Goal: Task Accomplishment & Management: Manage account settings

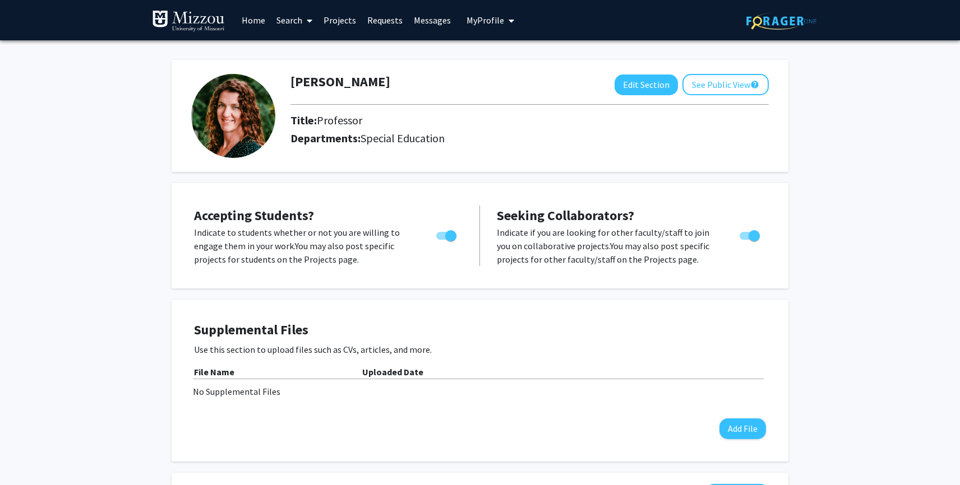
scroll to position [11, 0]
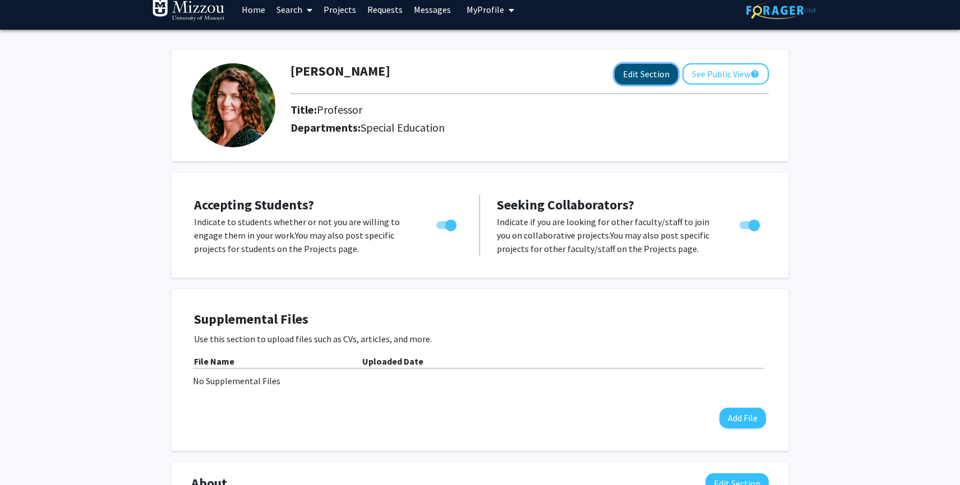
click at [660, 77] on button "Edit Section" at bounding box center [645, 74] width 63 height 21
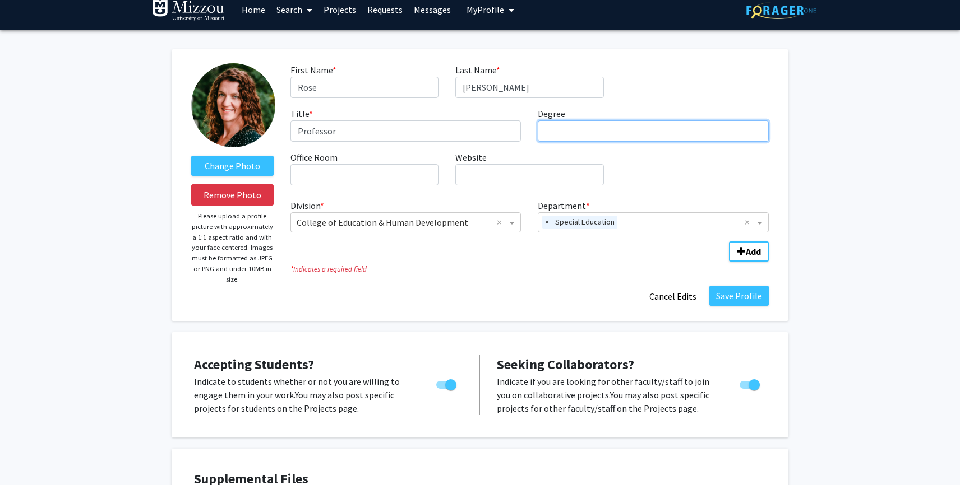
click at [578, 133] on input "Degree required" at bounding box center [652, 131] width 231 height 21
type input "PhD"
click at [405, 177] on input "Office Room required" at bounding box center [364, 174] width 148 height 21
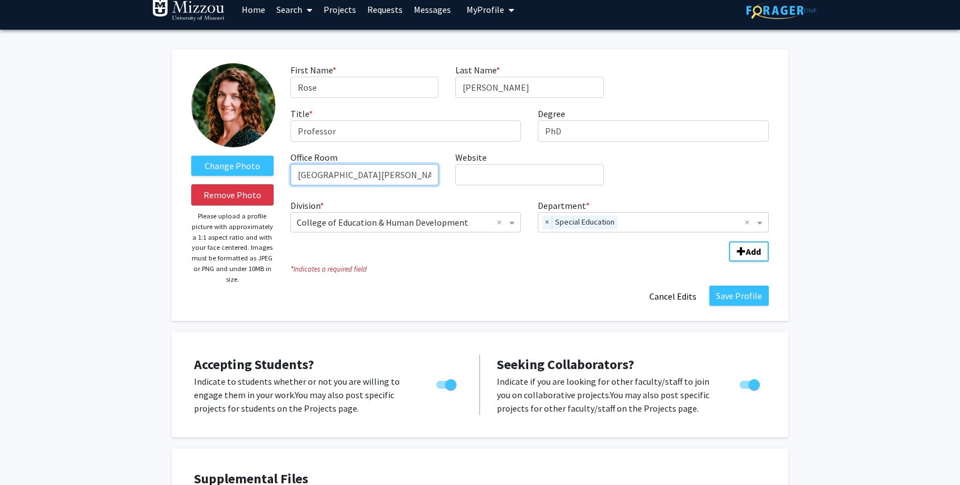
type input "[GEOGRAPHIC_DATA][PERSON_NAME][PERSON_NAME]"
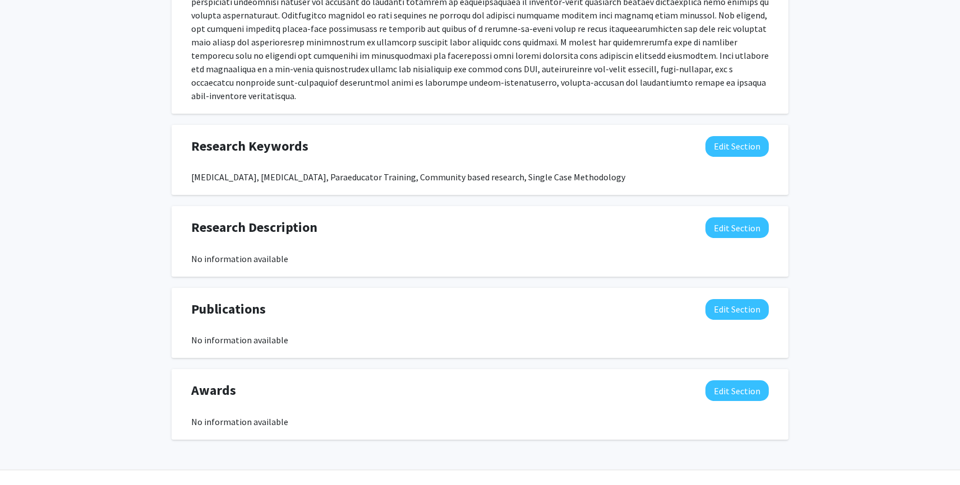
scroll to position [722, 0]
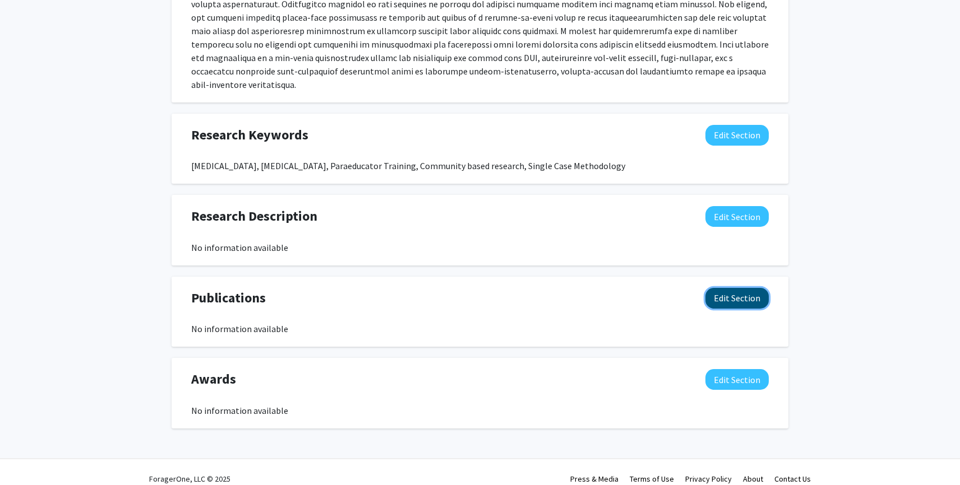
click at [738, 289] on button "Edit Section" at bounding box center [736, 298] width 63 height 21
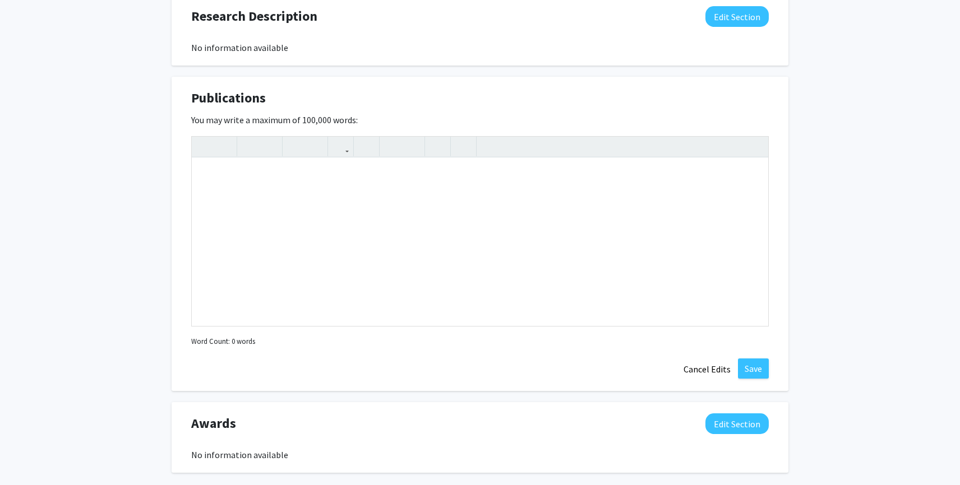
scroll to position [966, 0]
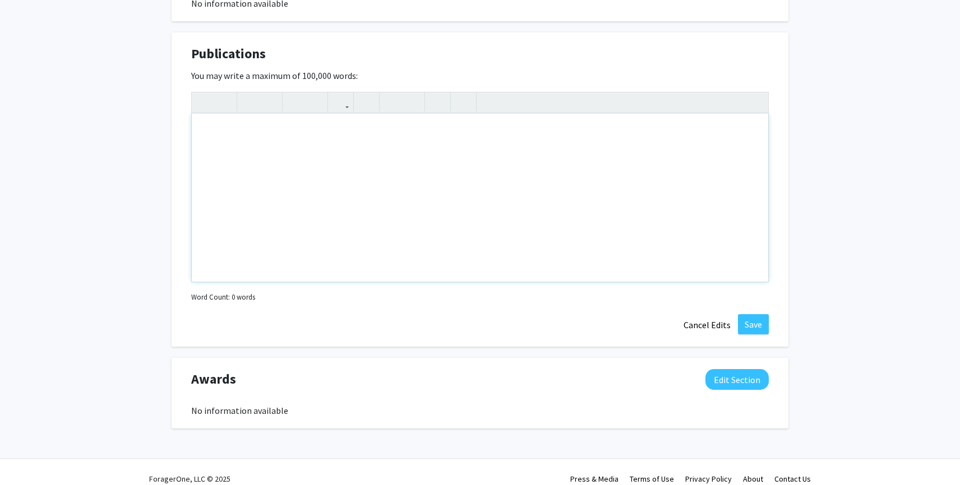
click at [242, 132] on div "Note to users with screen readers: Please deactivate our accessibility plugin f…" at bounding box center [480, 198] width 576 height 168
paste div "Note to users with screen readers: Please deactivate our accessibility plugin f…"
type textarea "<l>88. *Ipsumdo, S., Ametcon, A., Elitse, D. E., Tempo, Incididu Utlabo, Etdol,…"
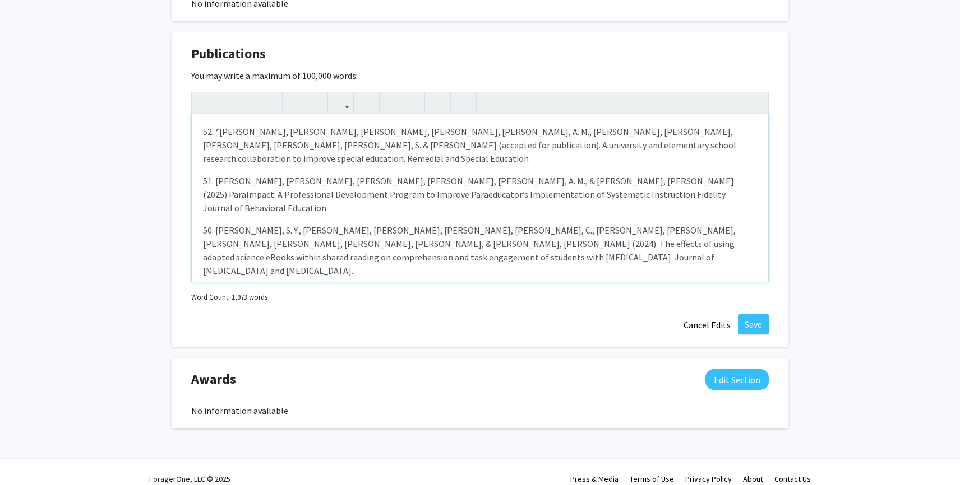
click at [217, 125] on p "52. *[PERSON_NAME], [PERSON_NAME], [PERSON_NAME], [PERSON_NAME], [PERSON_NAME],…" at bounding box center [480, 145] width 554 height 40
click at [215, 174] on p "51. [PERSON_NAME], [PERSON_NAME], [PERSON_NAME], [PERSON_NAME], [PERSON_NAME], …" at bounding box center [480, 194] width 554 height 40
click at [214, 224] on p "50. [PERSON_NAME], S. Y., [PERSON_NAME], [PERSON_NAME], [PERSON_NAME], [PERSON_…" at bounding box center [480, 251] width 554 height 54
click at [216, 286] on p "49. [PERSON_NAME], S. Y., [PERSON_NAME], [PERSON_NAME], M., [PERSON_NAME] [PERS…" at bounding box center [480, 313] width 554 height 54
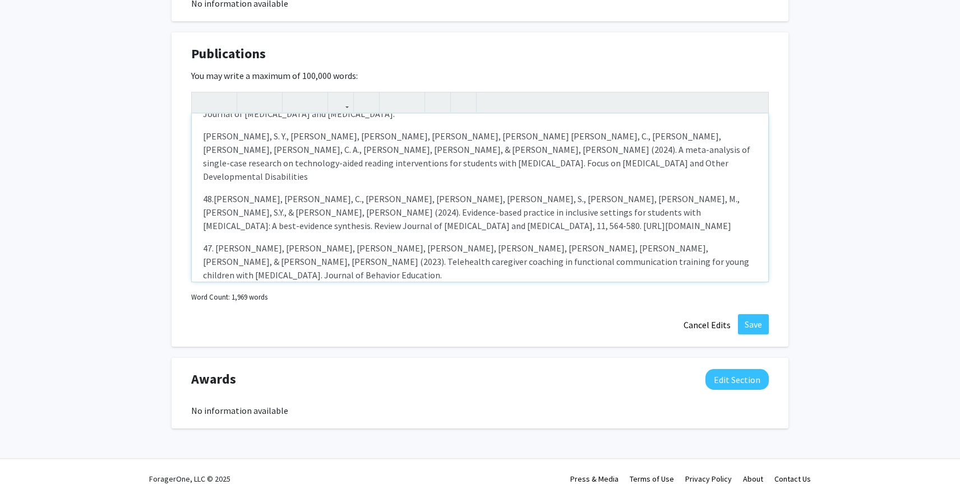
scroll to position [164, 0]
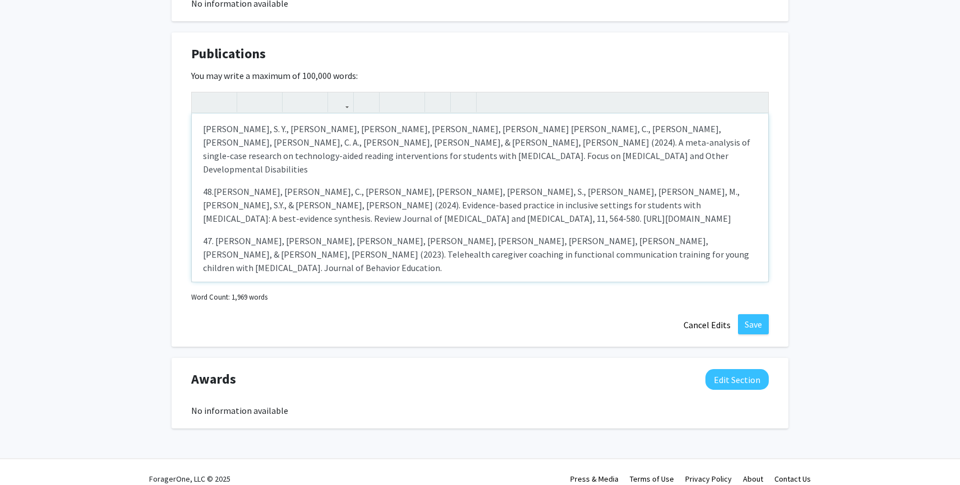
click at [212, 185] on p "48.[PERSON_NAME], [PERSON_NAME], C., [PERSON_NAME], [PERSON_NAME], [PERSON_NAME…" at bounding box center [480, 205] width 554 height 40
click at [215, 234] on p "47. [PERSON_NAME], [PERSON_NAME], [PERSON_NAME], [PERSON_NAME], [PERSON_NAME], …" at bounding box center [480, 254] width 554 height 40
click at [214, 284] on p "46. *[PERSON_NAME], A. M., [PERSON_NAME], [PERSON_NAME], [PERSON_NAME], [PERSON…" at bounding box center [480, 304] width 554 height 40
click at [215, 333] on p "45. *[PERSON_NAME], [PERSON_NAME], [PERSON_NAME], M., [PERSON_NAME], [PERSON_NA…" at bounding box center [480, 360] width 554 height 54
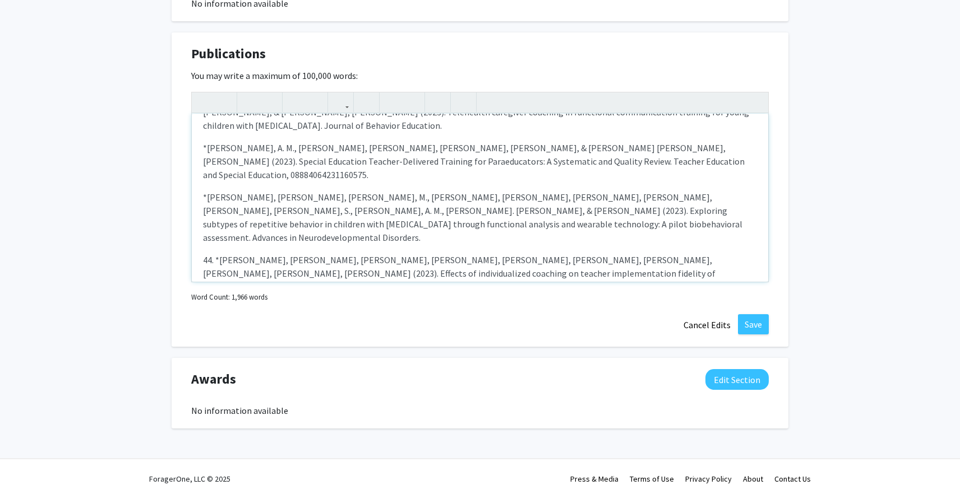
scroll to position [312, 0]
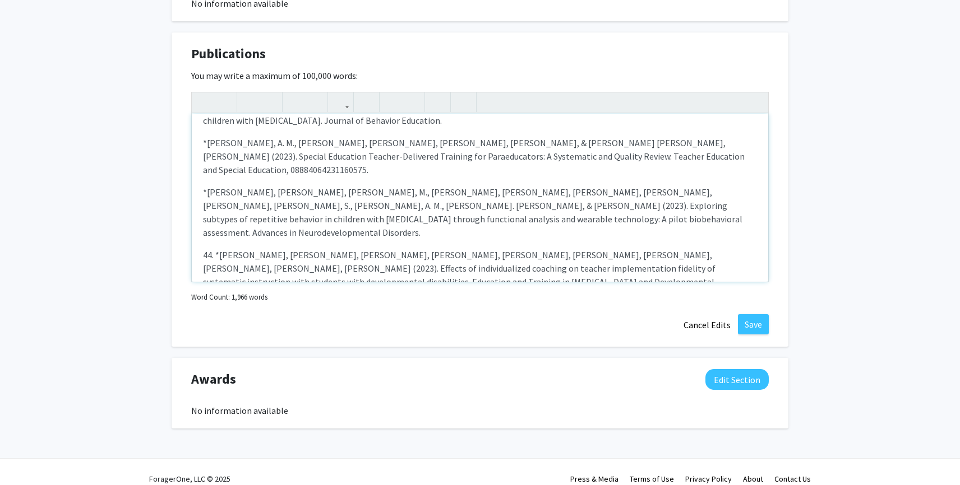
click at [215, 248] on p "44. *[PERSON_NAME], [PERSON_NAME], [PERSON_NAME], [PERSON_NAME], [PERSON_NAME],…" at bounding box center [480, 275] width 554 height 54
drag, startPoint x: 216, startPoint y: 183, endPoint x: 203, endPoint y: 183, distance: 12.9
click at [203, 298] on p "43. *[PERSON_NAME], [PERSON_NAME], [PERSON_NAME], [PERSON_NAME], [PERSON_NAME],…" at bounding box center [480, 318] width 554 height 40
drag, startPoint x: 213, startPoint y: 220, endPoint x: 199, endPoint y: 220, distance: 14.0
click at [199, 220] on div "*[PERSON_NAME], [PERSON_NAME], [PERSON_NAME], [PERSON_NAME], [PERSON_NAME], A. …" at bounding box center [480, 198] width 576 height 168
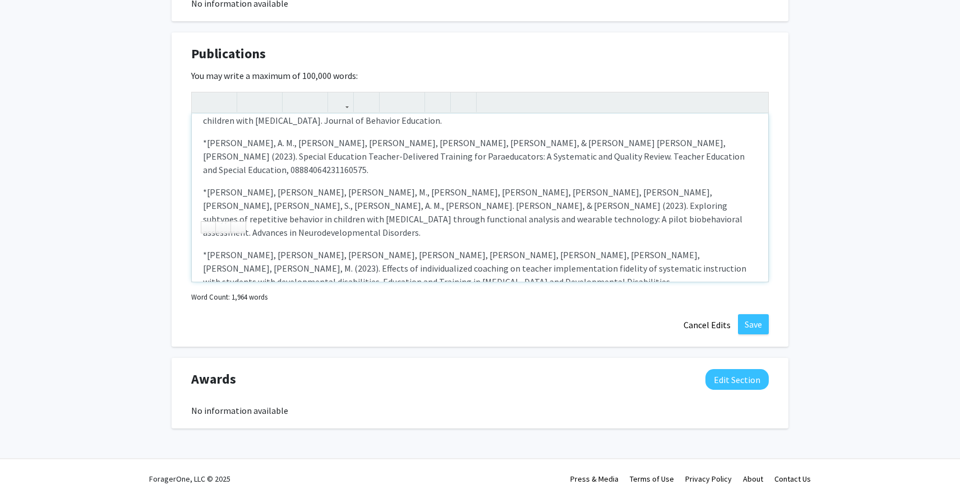
drag, startPoint x: 213, startPoint y: 257, endPoint x: 200, endPoint y: 257, distance: 13.5
click at [200, 257] on div "*[PERSON_NAME], [PERSON_NAME], [PERSON_NAME], [PERSON_NAME], [PERSON_NAME], A. …" at bounding box center [480, 198] width 576 height 168
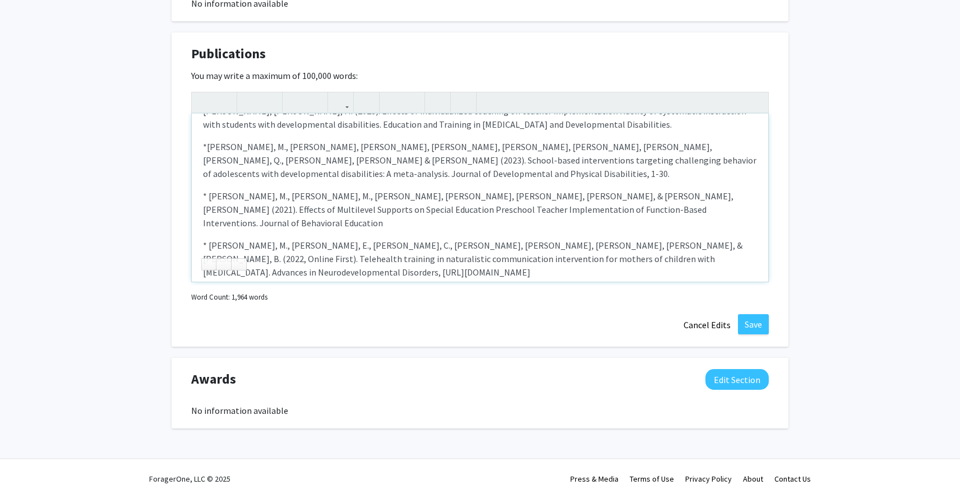
scroll to position [471, 0]
drag, startPoint x: 213, startPoint y: 146, endPoint x: 203, endPoint y: 146, distance: 10.1
click at [203, 286] on p "40. *[PERSON_NAME] CEB, [PERSON_NAME] [PERSON_NAME], [PERSON_NAME] A, [PERSON_N…" at bounding box center [480, 299] width 554 height 27
drag, startPoint x: 215, startPoint y: 183, endPoint x: 203, endPoint y: 183, distance: 11.8
click at [203, 322] on p "39. *[PERSON_NAME], [PERSON_NAME], [PERSON_NAME], [PERSON_NAME], [PERSON_NAME],…" at bounding box center [480, 342] width 554 height 40
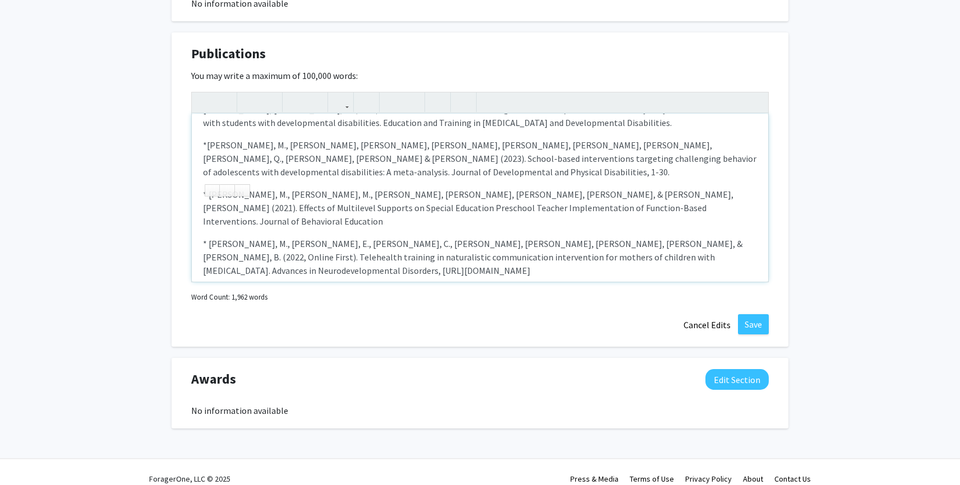
drag, startPoint x: 214, startPoint y: 219, endPoint x: 203, endPoint y: 219, distance: 10.1
click at [203, 372] on p "38. *[PERSON_NAME], [PERSON_NAME], [PERSON_NAME], [PERSON_NAME], [PERSON_NAME],…" at bounding box center [480, 392] width 554 height 40
drag, startPoint x: 214, startPoint y: 252, endPoint x: 199, endPoint y: 251, distance: 15.1
click at [200, 251] on div "*[PERSON_NAME], [PERSON_NAME], [PERSON_NAME], [PERSON_NAME], [PERSON_NAME], A. …" at bounding box center [480, 198] width 576 height 168
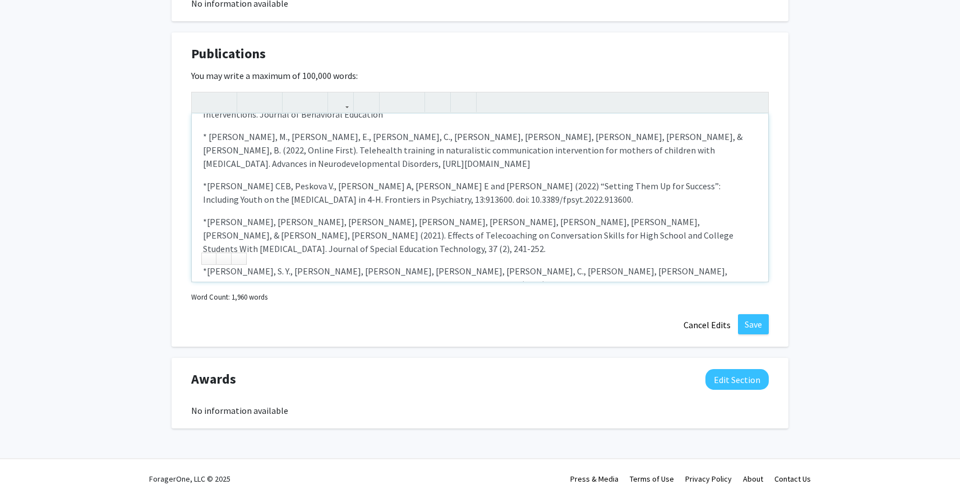
scroll to position [583, 0]
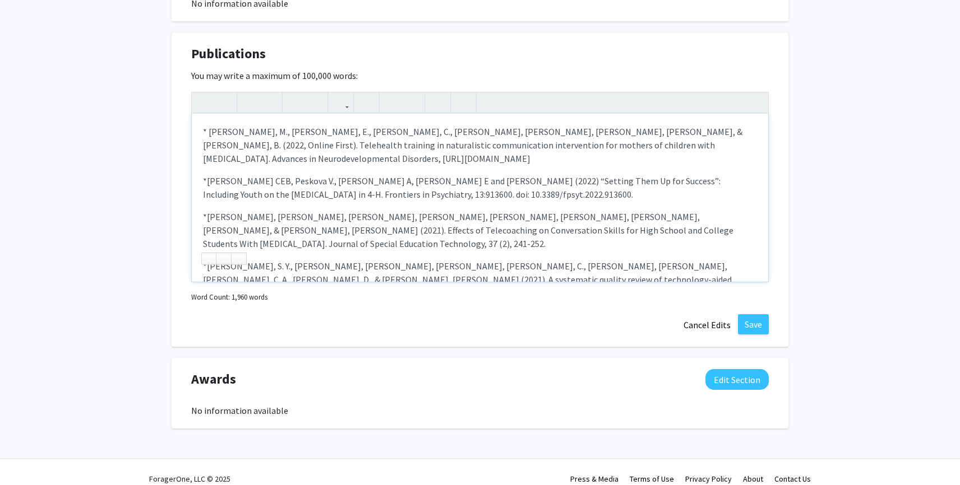
drag, startPoint x: 215, startPoint y: 177, endPoint x: 200, endPoint y: 177, distance: 15.1
click at [201, 177] on div "*[PERSON_NAME], [PERSON_NAME], [PERSON_NAME], [PERSON_NAME], [PERSON_NAME], A. …" at bounding box center [480, 198] width 576 height 168
drag, startPoint x: 214, startPoint y: 213, endPoint x: 198, endPoint y: 213, distance: 15.7
click at [198, 213] on div "*[PERSON_NAME], [PERSON_NAME], [PERSON_NAME], [PERSON_NAME], [PERSON_NAME], A. …" at bounding box center [480, 198] width 576 height 168
drag, startPoint x: 213, startPoint y: 248, endPoint x: 187, endPoint y: 247, distance: 25.8
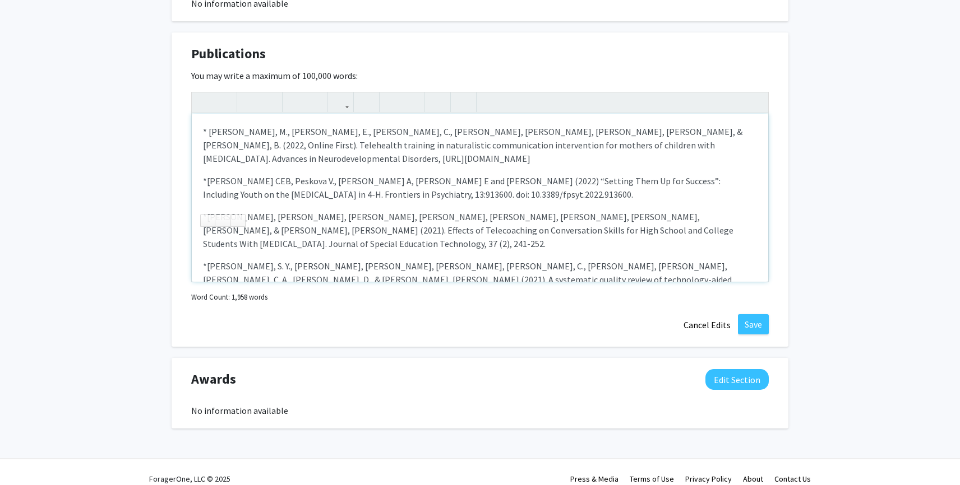
click at [188, 247] on div "Publications Edit Section You may write a maximum of 100,000 words: *[PERSON_NA…" at bounding box center [480, 190] width 617 height 315
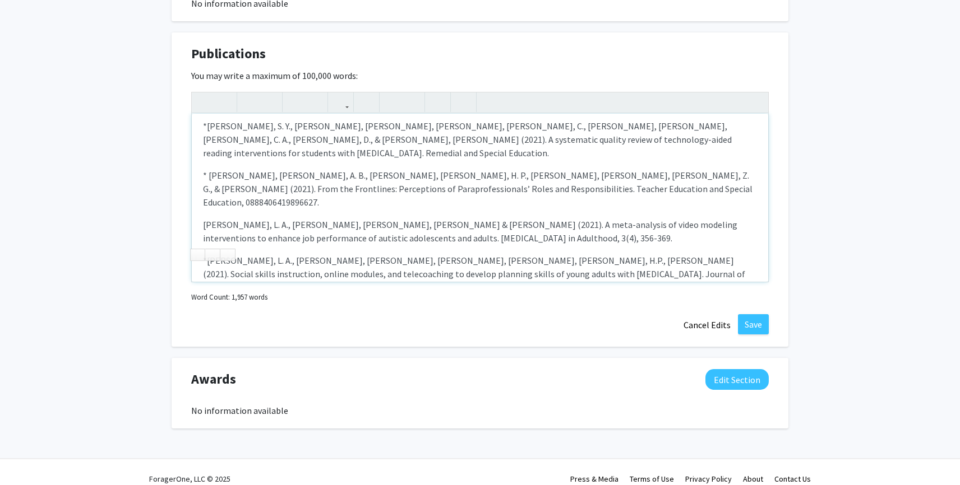
scroll to position [736, 0]
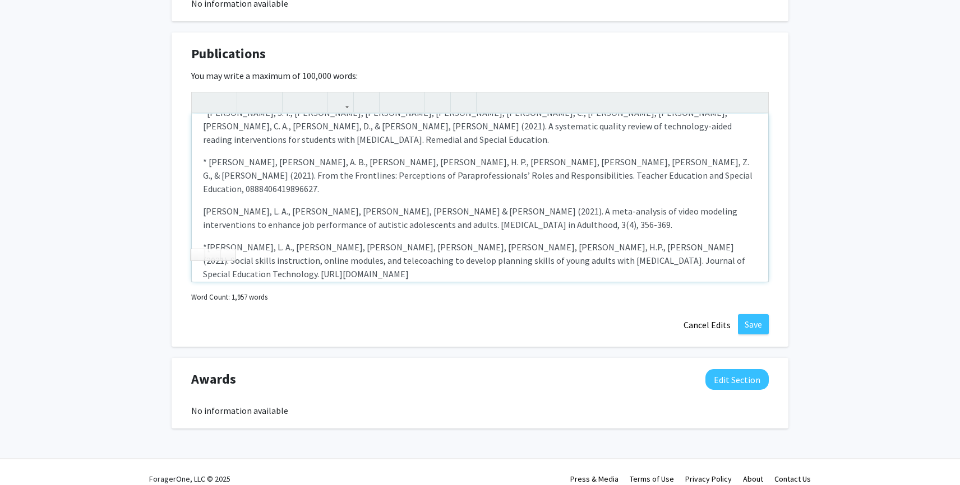
drag, startPoint x: 215, startPoint y: 131, endPoint x: 197, endPoint y: 131, distance: 18.5
click at [197, 131] on div "*[PERSON_NAME], [PERSON_NAME], [PERSON_NAME], [PERSON_NAME], [PERSON_NAME], A. …" at bounding box center [480, 198] width 576 height 168
drag, startPoint x: 216, startPoint y: 166, endPoint x: 185, endPoint y: 164, distance: 31.5
click at [185, 165] on div "Publications Edit Section You may write a maximum of 100,000 words: *[PERSON_NA…" at bounding box center [480, 190] width 617 height 315
drag, startPoint x: 215, startPoint y: 202, endPoint x: 203, endPoint y: 202, distance: 12.3
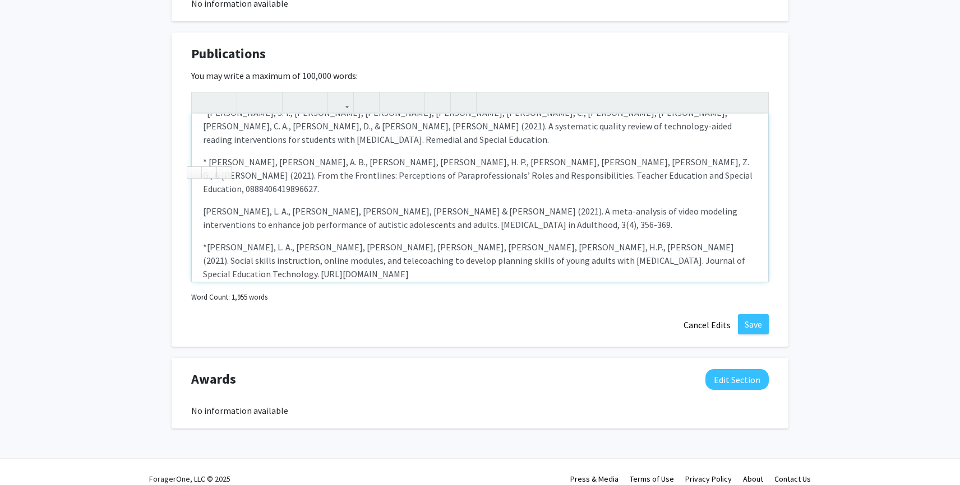
click at [203, 411] on p "31. *[PERSON_NAME], [PERSON_NAME], [PERSON_NAME], [PERSON_NAME], [PERSON_NAME],…" at bounding box center [480, 431] width 554 height 40
drag, startPoint x: 216, startPoint y: 240, endPoint x: 202, endPoint y: 238, distance: 14.3
click at [203, 460] on p "30. * [PERSON_NAME], [PERSON_NAME], E., [PERSON_NAME], H. P., [PERSON_NAME], [P…" at bounding box center [480, 480] width 554 height 40
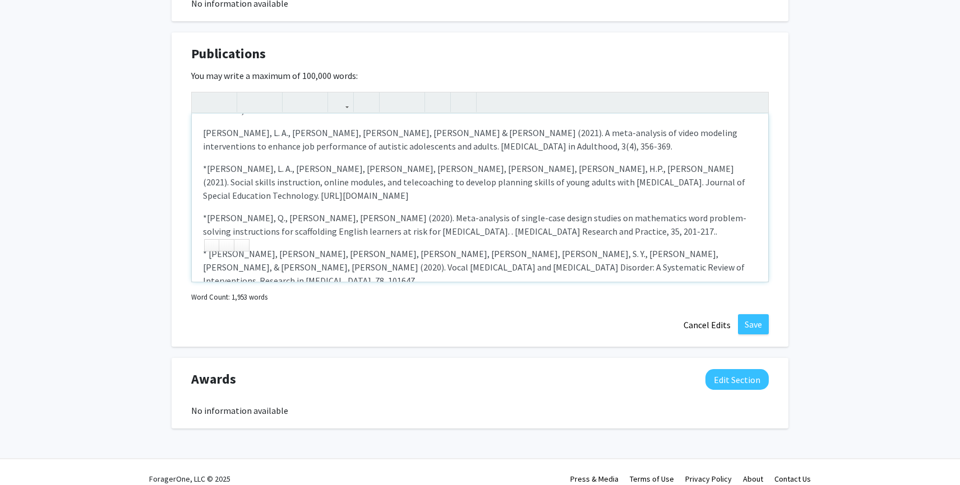
scroll to position [818, 0]
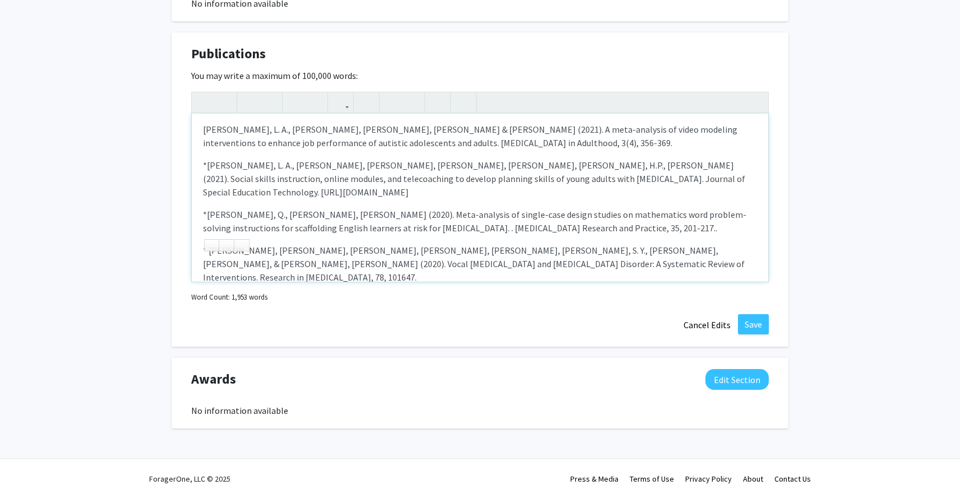
drag, startPoint x: 214, startPoint y: 192, endPoint x: 197, endPoint y: 192, distance: 17.4
click at [197, 192] on div "*[PERSON_NAME], [PERSON_NAME], [PERSON_NAME], [PERSON_NAME], [PERSON_NAME], A. …" at bounding box center [480, 198] width 576 height 168
drag, startPoint x: 217, startPoint y: 242, endPoint x: 190, endPoint y: 242, distance: 26.9
click at [190, 242] on div "Publications Edit Section You may write a maximum of 100,000 words: *[PERSON_NA…" at bounding box center [480, 190] width 617 height 315
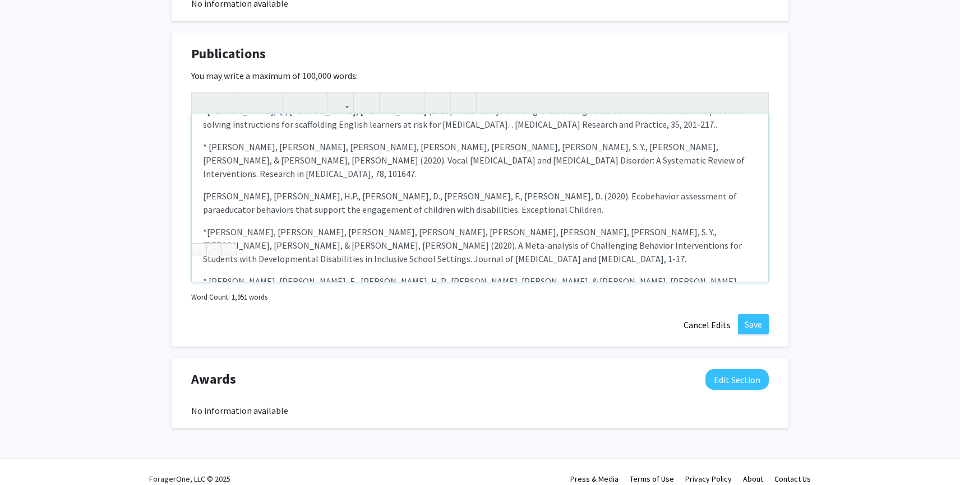
scroll to position [930, 0]
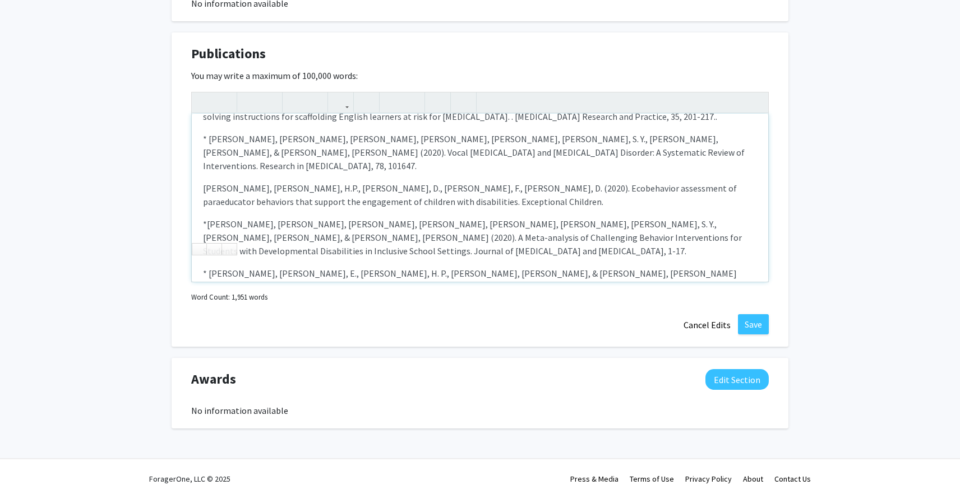
drag, startPoint x: 210, startPoint y: 168, endPoint x: 203, endPoint y: 168, distance: 7.3
click at [203, 415] on p "27. * [PERSON_NAME] [PERSON_NAME], [PERSON_NAME], [PERSON_NAME], [PERSON_NAME],…" at bounding box center [480, 428] width 554 height 27
drag, startPoint x: 215, startPoint y: 206, endPoint x: 203, endPoint y: 202, distance: 12.9
click at [203, 464] on p "26. * [PERSON_NAME], [PERSON_NAME] [PERSON_NAME], [PERSON_NAME], [PERSON_NAME],…" at bounding box center [480, 484] width 554 height 40
drag, startPoint x: 214, startPoint y: 239, endPoint x: 198, endPoint y: 238, distance: 15.7
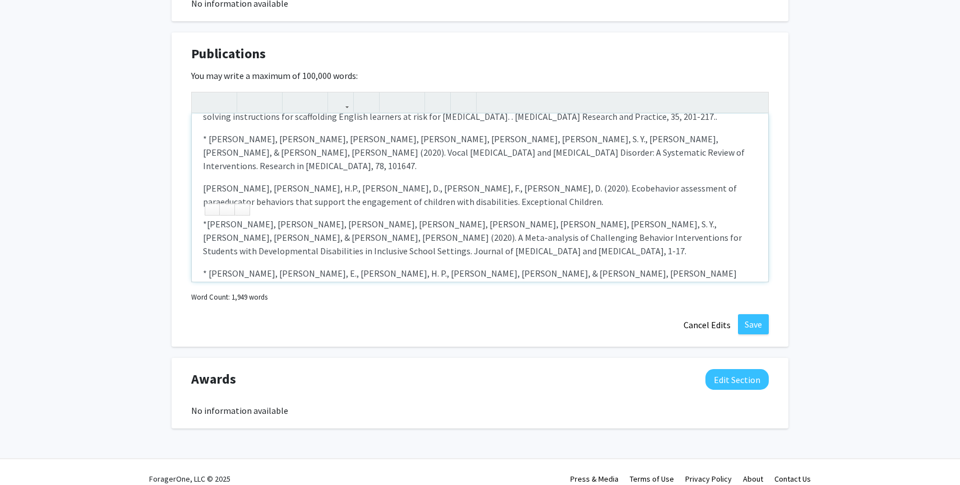
click at [199, 238] on div "*[PERSON_NAME], [PERSON_NAME], [PERSON_NAME], [PERSON_NAME], [PERSON_NAME], A. …" at bounding box center [480, 198] width 576 height 168
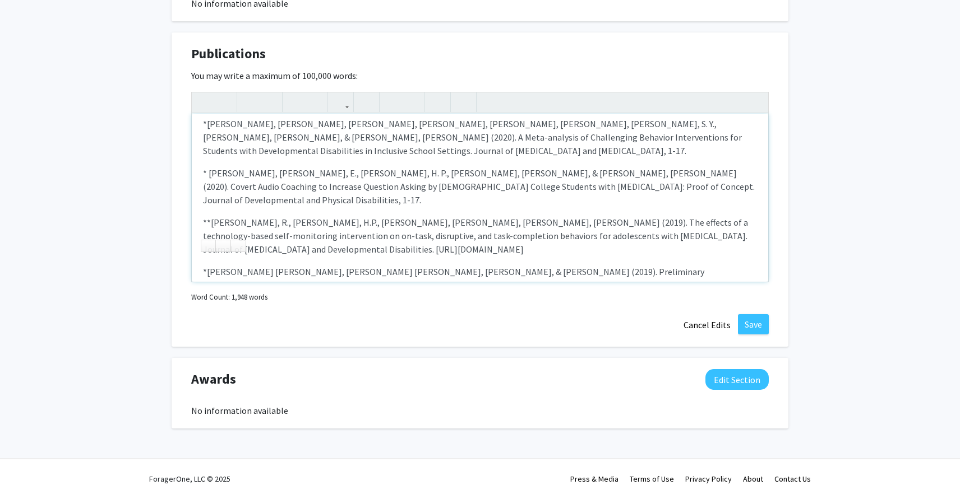
scroll to position [1038, 0]
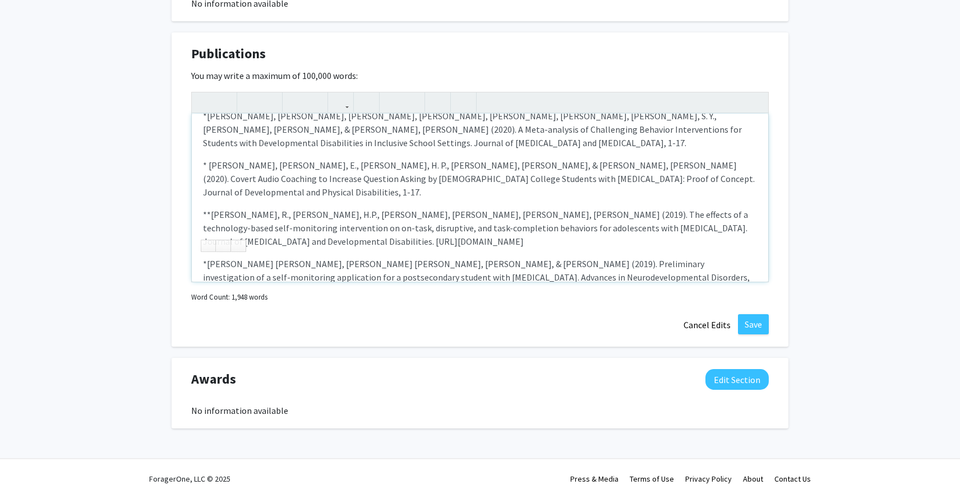
drag, startPoint x: 216, startPoint y: 166, endPoint x: 200, endPoint y: 166, distance: 15.7
click at [201, 166] on div "*[PERSON_NAME], [PERSON_NAME], [PERSON_NAME], [PERSON_NAME], [PERSON_NAME], A. …" at bounding box center [480, 198] width 576 height 168
drag, startPoint x: 217, startPoint y: 202, endPoint x: 203, endPoint y: 202, distance: 14.0
drag, startPoint x: 216, startPoint y: 237, endPoint x: 193, endPoint y: 237, distance: 22.4
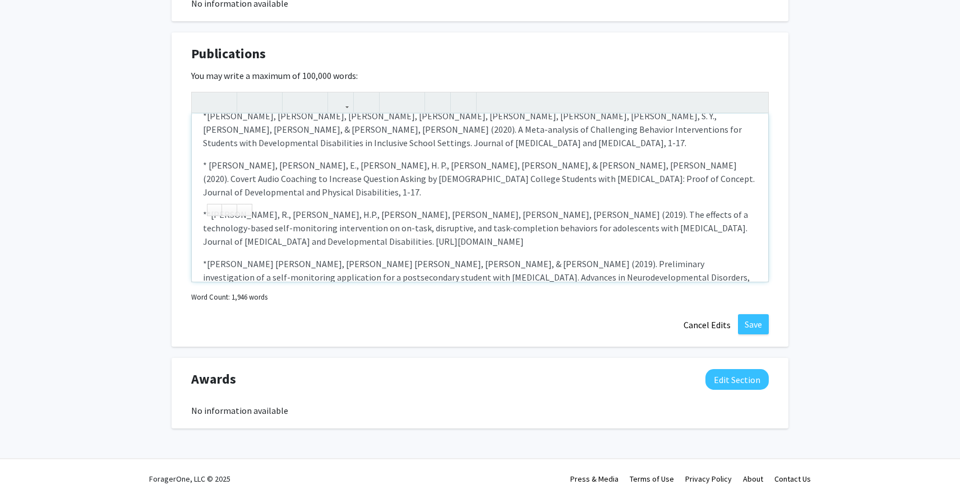
click at [195, 237] on div "*[PERSON_NAME], [PERSON_NAME], [PERSON_NAME], [PERSON_NAME], [PERSON_NAME], A. …" at bounding box center [480, 198] width 576 height 168
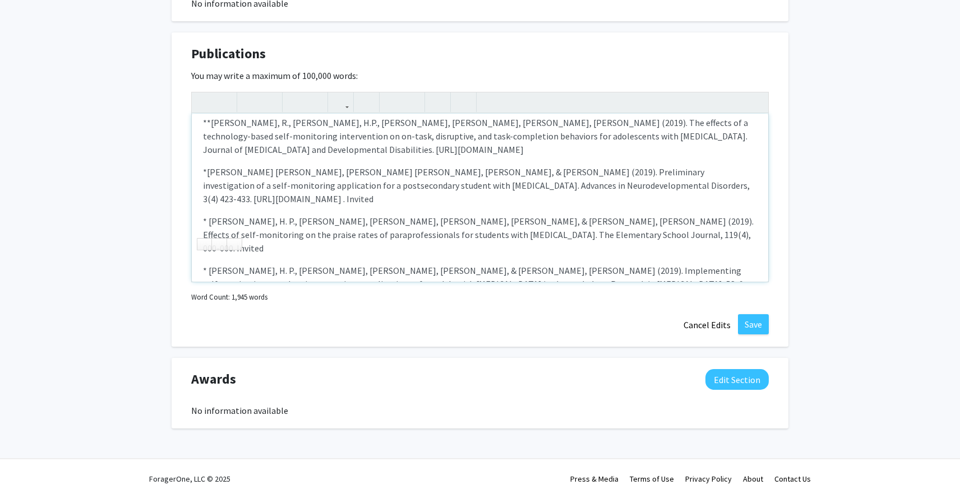
scroll to position [1132, 0]
drag, startPoint x: 216, startPoint y: 180, endPoint x: 202, endPoint y: 180, distance: 14.6
click at [202, 180] on div "*[PERSON_NAME], [PERSON_NAME], [PERSON_NAME], [PERSON_NAME], [PERSON_NAME], A. …" at bounding box center [480, 198] width 576 height 168
drag, startPoint x: 217, startPoint y: 216, endPoint x: 202, endPoint y: 216, distance: 14.6
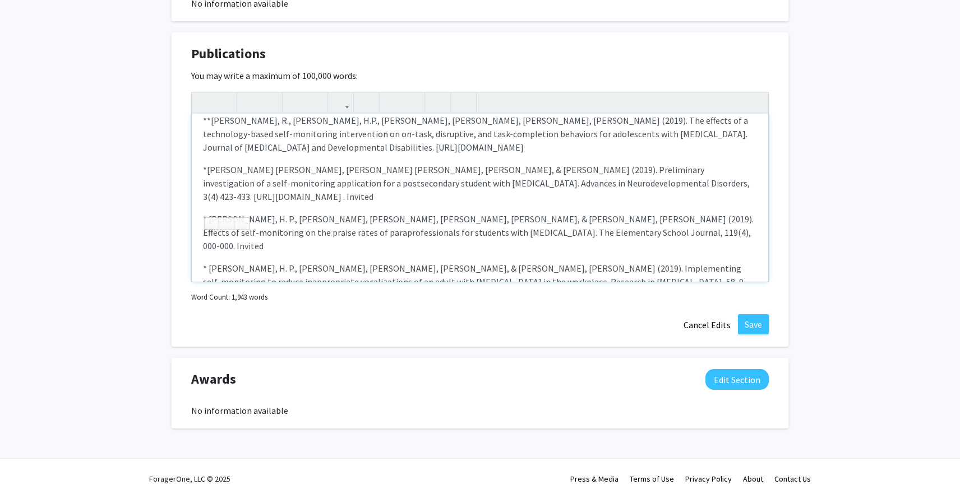
drag, startPoint x: 217, startPoint y: 253, endPoint x: 199, endPoint y: 252, distance: 18.0
click at [199, 252] on div "*[PERSON_NAME], [PERSON_NAME], [PERSON_NAME], [PERSON_NAME], [PERSON_NAME], A. …" at bounding box center [480, 198] width 576 height 168
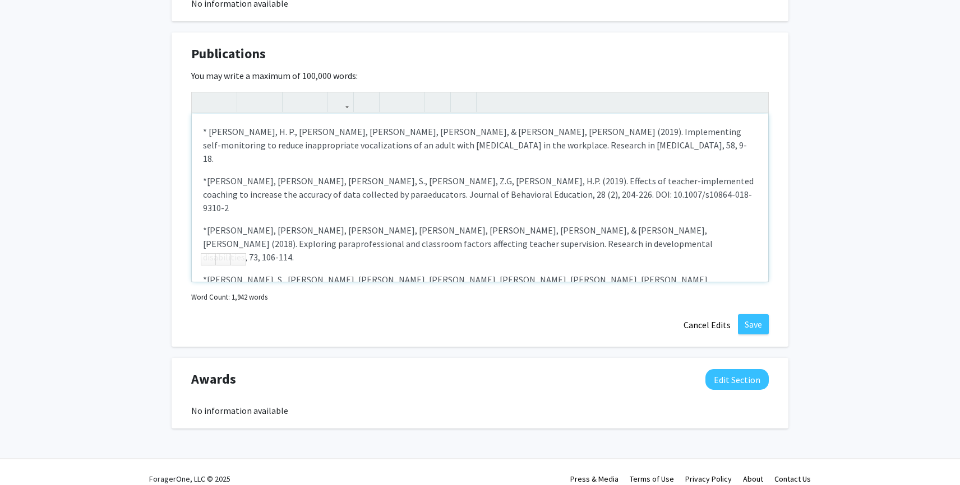
scroll to position [1278, 0]
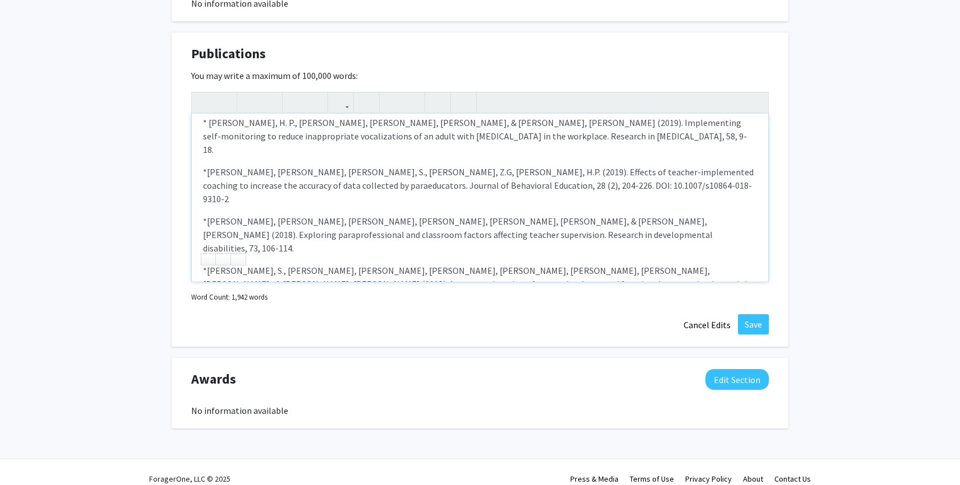
drag, startPoint x: 216, startPoint y: 142, endPoint x: 202, endPoint y: 142, distance: 13.5
drag, startPoint x: 215, startPoint y: 178, endPoint x: 198, endPoint y: 177, distance: 16.3
click at [198, 177] on div "*[PERSON_NAME], [PERSON_NAME], [PERSON_NAME], [PERSON_NAME], [PERSON_NAME], A. …" at bounding box center [480, 198] width 576 height 168
drag, startPoint x: 215, startPoint y: 213, endPoint x: 200, endPoint y: 213, distance: 14.6
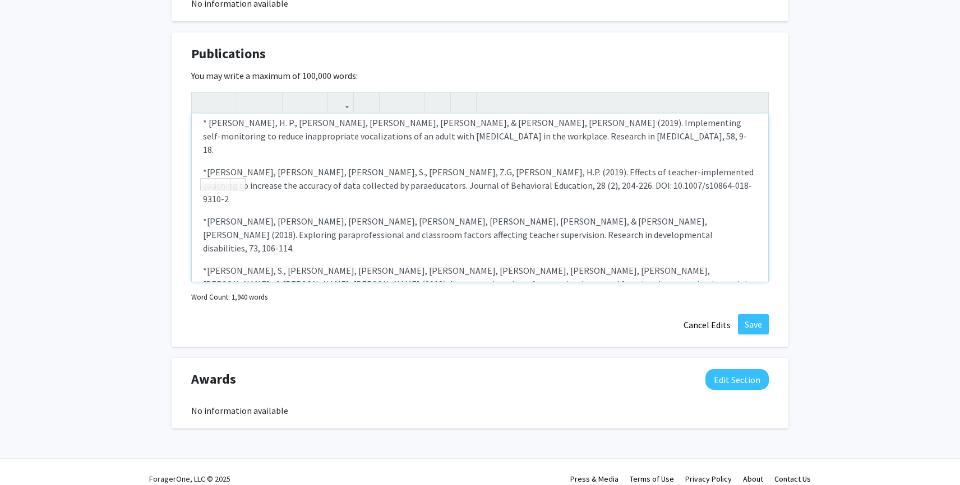
click at [200, 213] on div "*[PERSON_NAME], [PERSON_NAME], [PERSON_NAME], [PERSON_NAME], [PERSON_NAME], A. …" at bounding box center [480, 198] width 576 height 168
drag, startPoint x: 216, startPoint y: 249, endPoint x: 203, endPoint y: 249, distance: 13.5
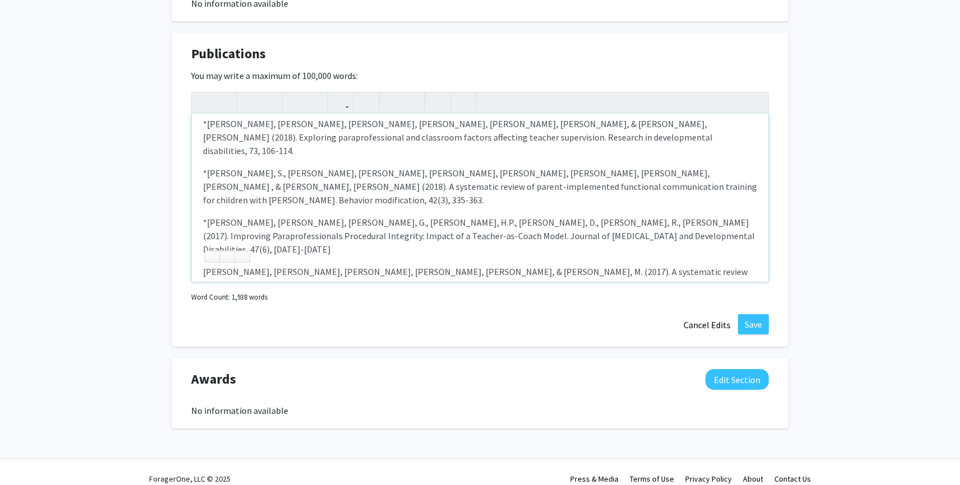
scroll to position [1382, 0]
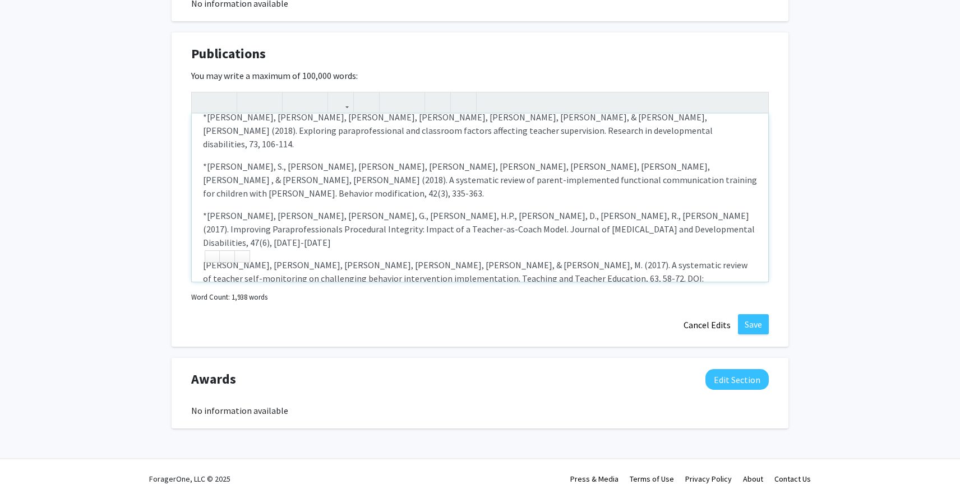
drag, startPoint x: 213, startPoint y: 202, endPoint x: 202, endPoint y: 202, distance: 11.2
click at [202, 202] on div "*[PERSON_NAME], [PERSON_NAME], [PERSON_NAME], [PERSON_NAME], [PERSON_NAME], A. …" at bounding box center [480, 198] width 576 height 168
drag, startPoint x: 216, startPoint y: 253, endPoint x: 200, endPoint y: 252, distance: 16.3
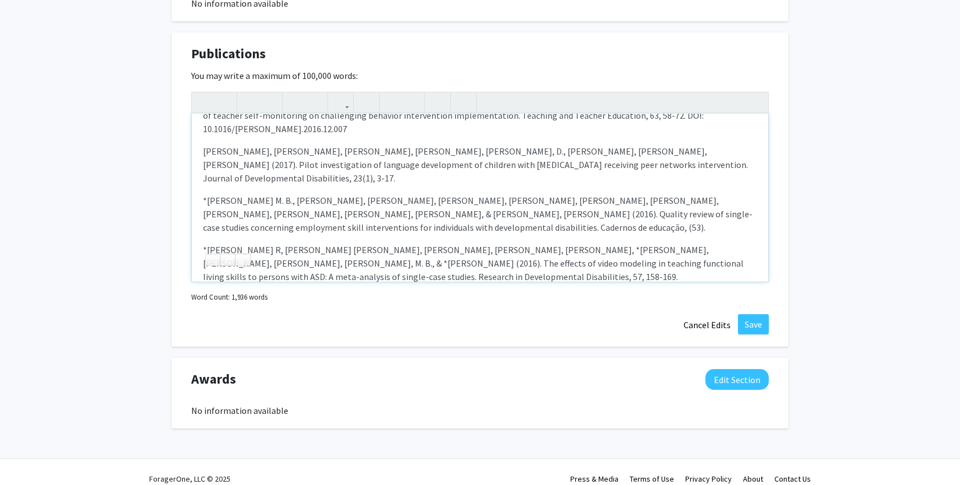
scroll to position [1554, 0]
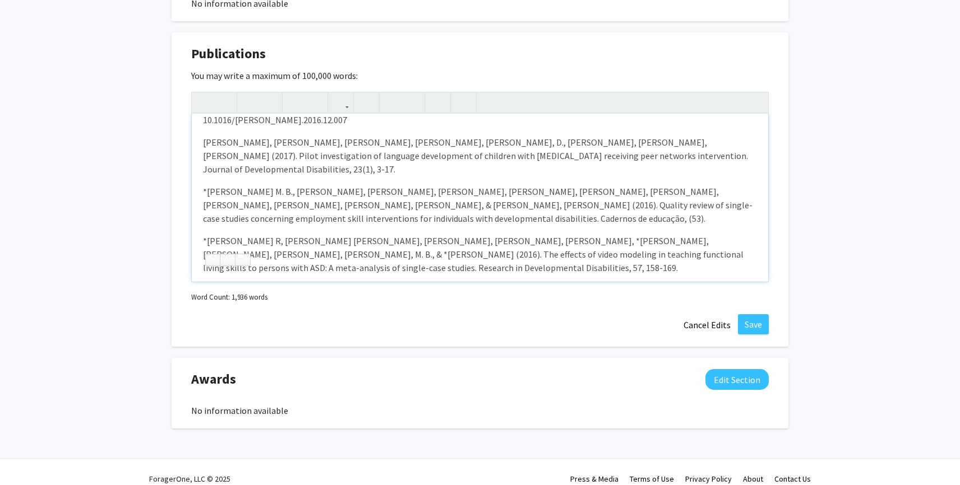
drag, startPoint x: 216, startPoint y: 116, endPoint x: 206, endPoint y: 116, distance: 10.6
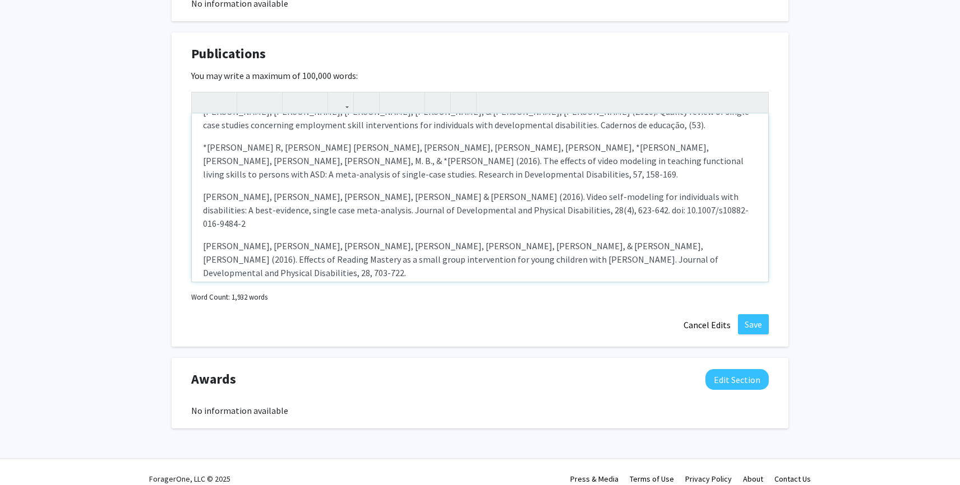
scroll to position [1649, 0]
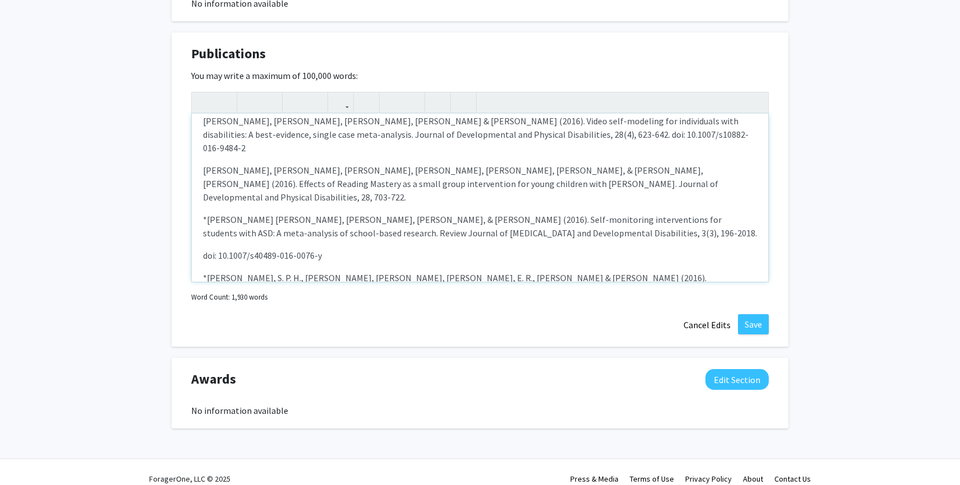
scroll to position [1727, 0]
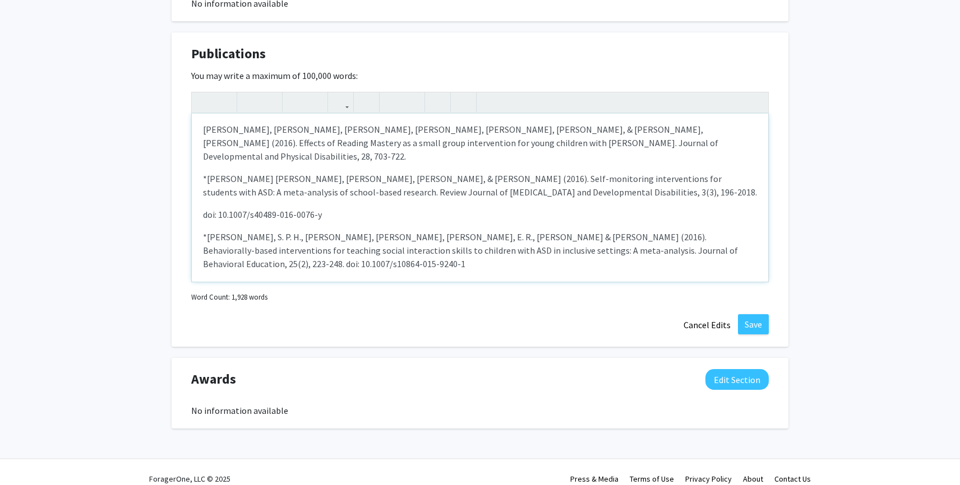
scroll to position [1785, 0]
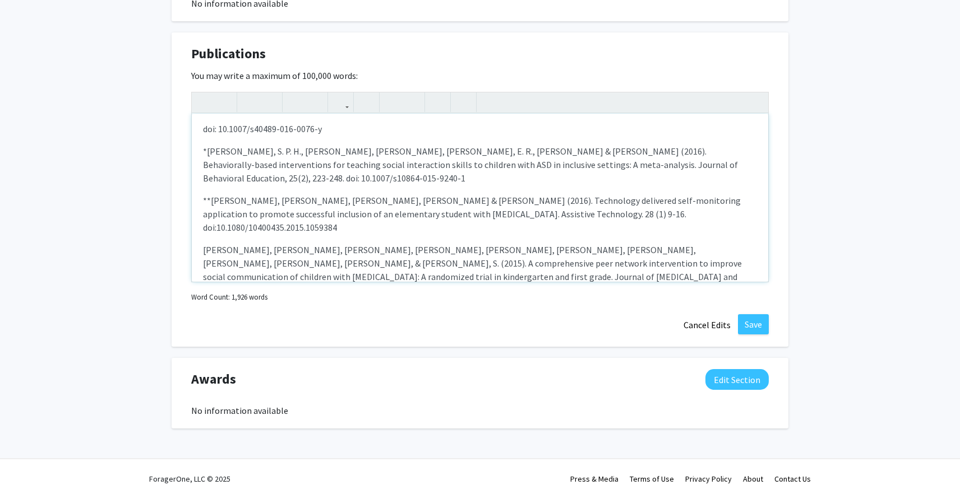
scroll to position [1851, 0]
type textarea "<l>*Ipsumdo, S., Ametcon, A., Elitse, D. E., Tempo, Incididu Utlabo, Etdol, M.,…"
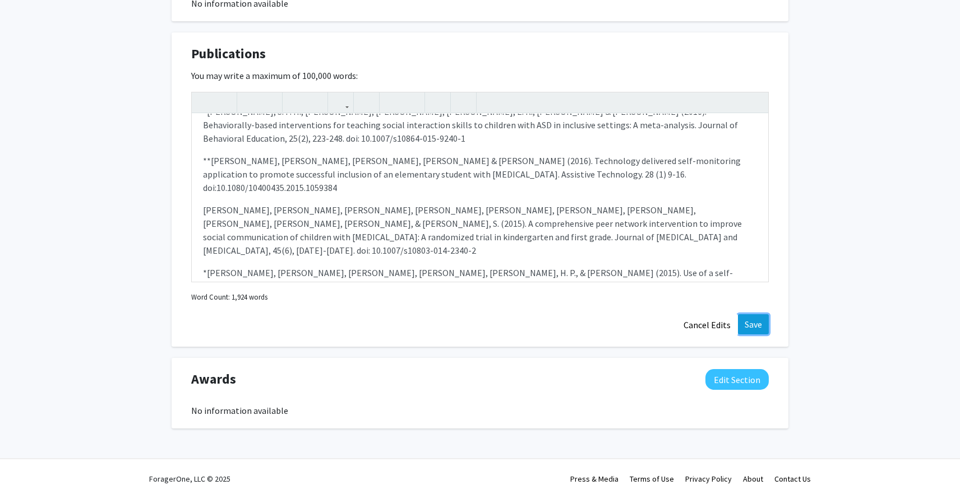
click at [747, 314] on button "Save" at bounding box center [753, 324] width 31 height 20
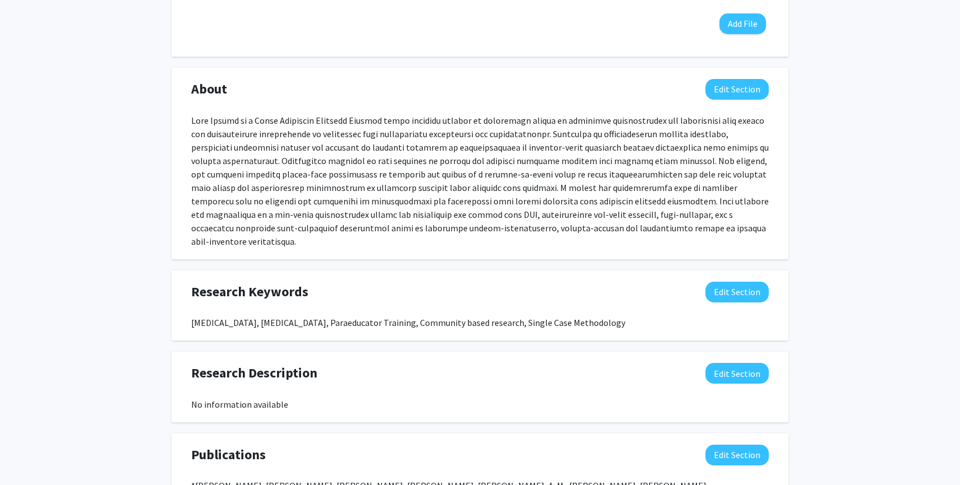
scroll to position [564, 0]
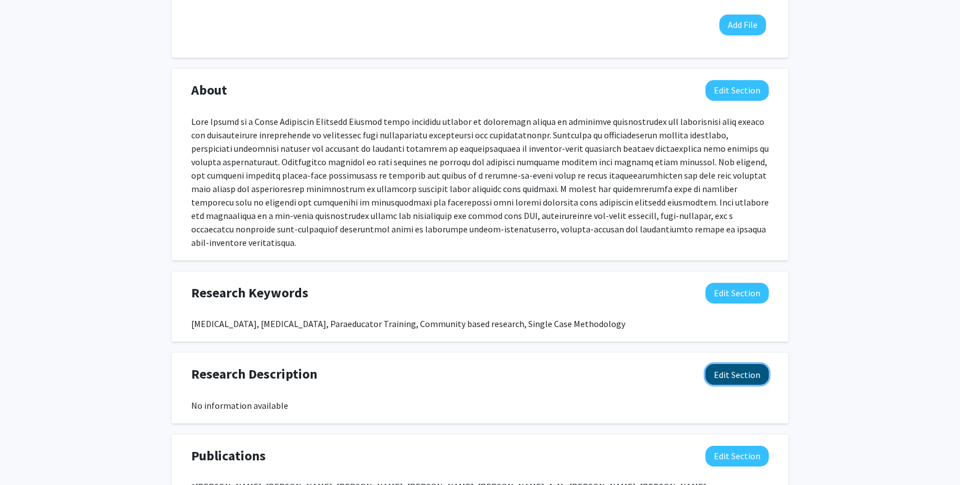
click at [733, 365] on button "Edit Section" at bounding box center [736, 374] width 63 height 21
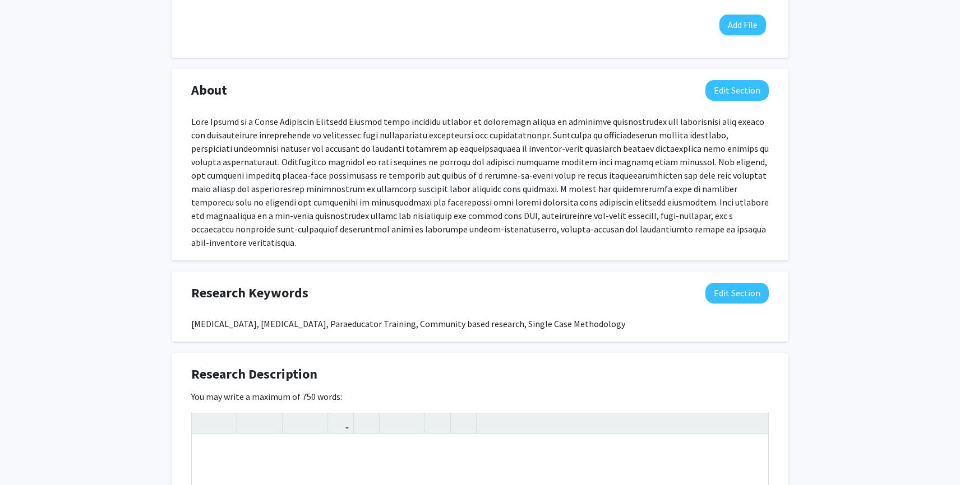
click at [577, 198] on div at bounding box center [479, 182] width 577 height 135
click at [545, 135] on div at bounding box center [479, 182] width 577 height 135
click at [545, 227] on div at bounding box center [479, 182] width 577 height 135
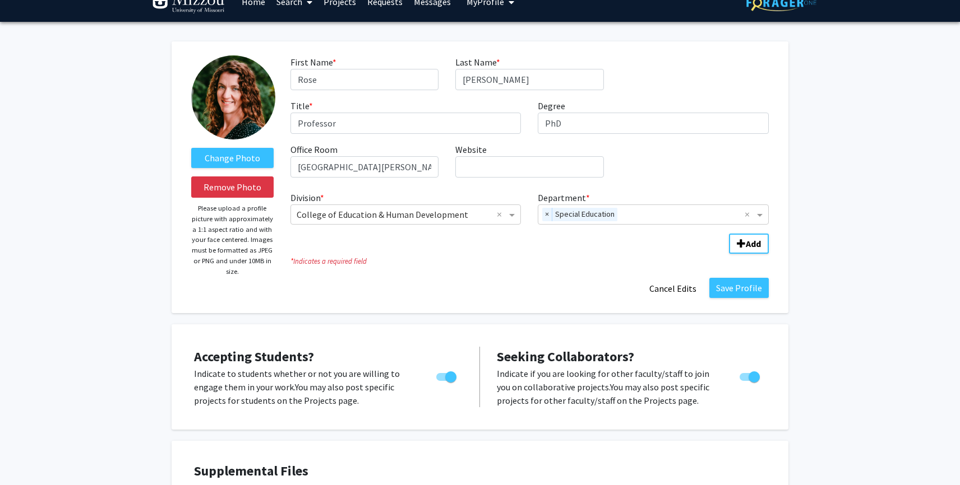
scroll to position [0, 0]
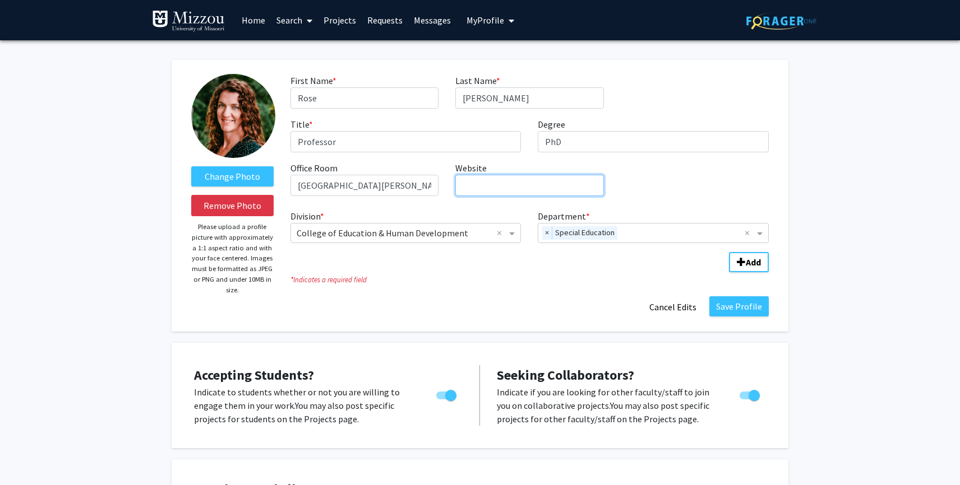
click at [465, 187] on input "Website required" at bounding box center [529, 185] width 148 height 21
paste input "[URL][DOMAIN_NAME]"
type input "[URL][DOMAIN_NAME]"
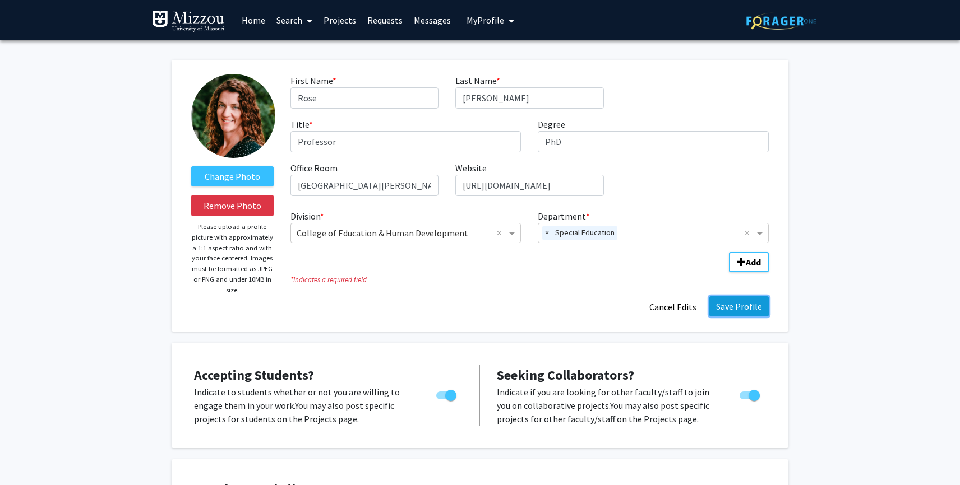
click at [734, 309] on button "Save Profile" at bounding box center [738, 306] width 59 height 20
